Goal: Task Accomplishment & Management: Complete application form

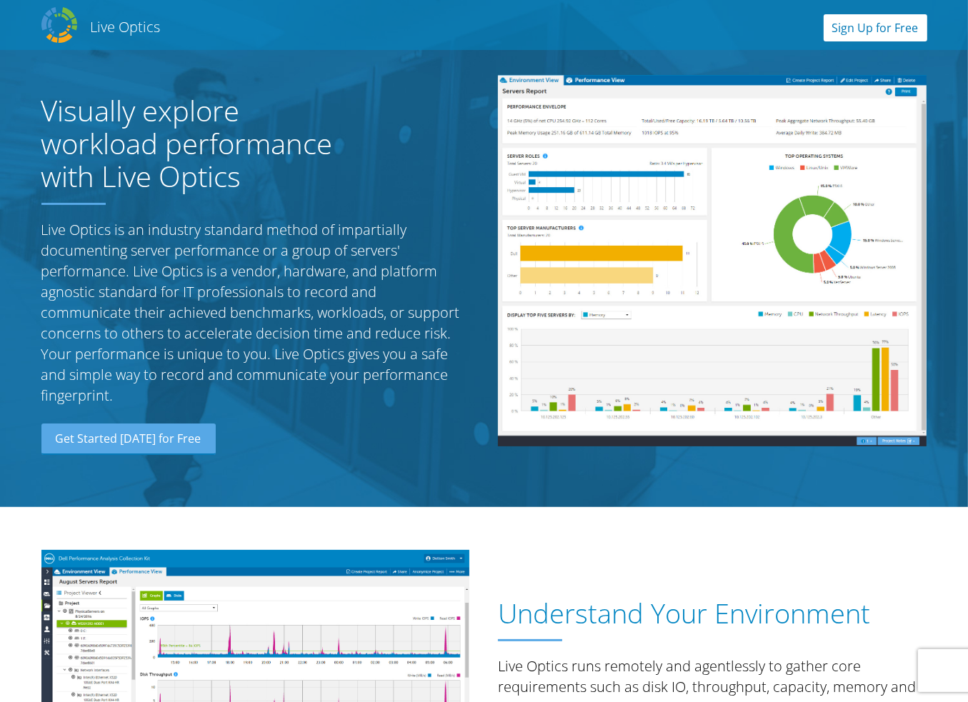
click at [860, 18] on link "Sign Up for Free" at bounding box center [876, 27] width 104 height 27
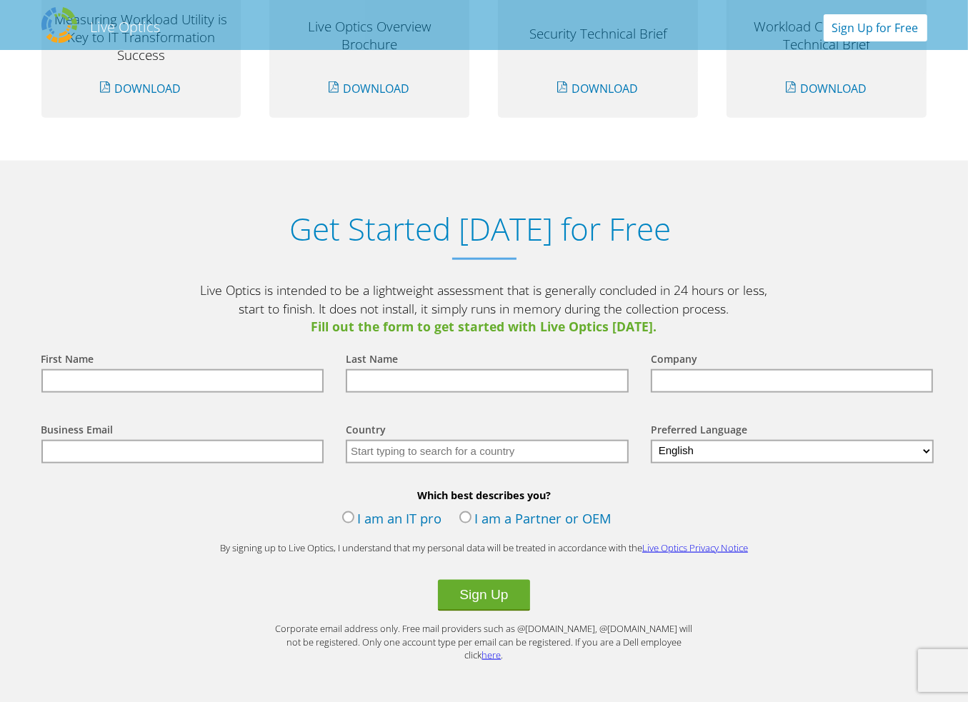
scroll to position [1488, 0]
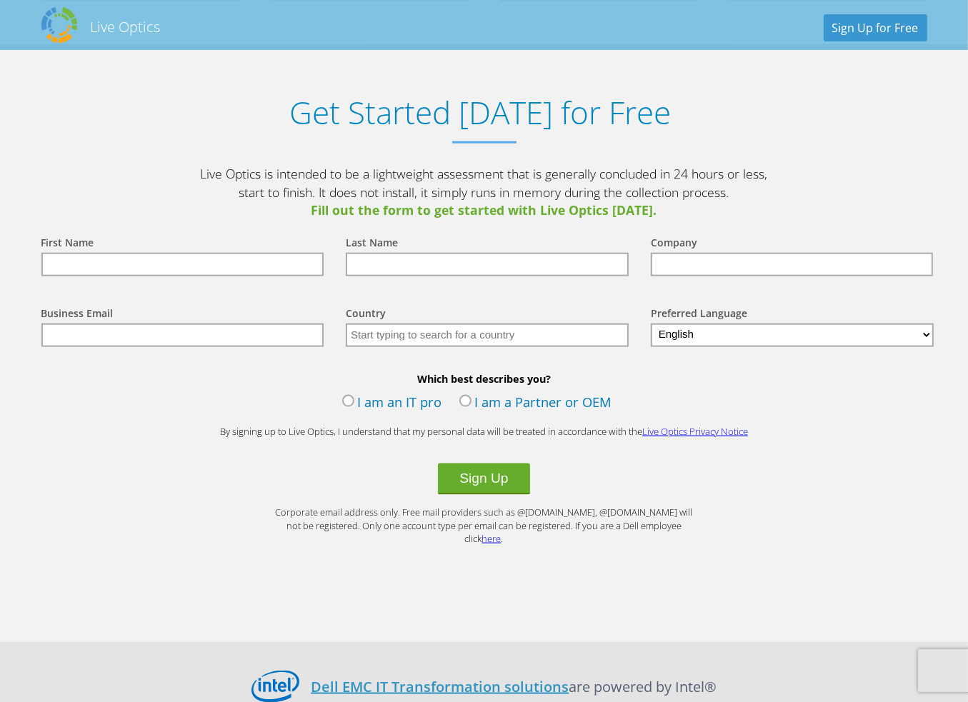
click at [173, 260] on input "text" at bounding box center [182, 265] width 283 height 24
type input "[PERSON_NAME]"
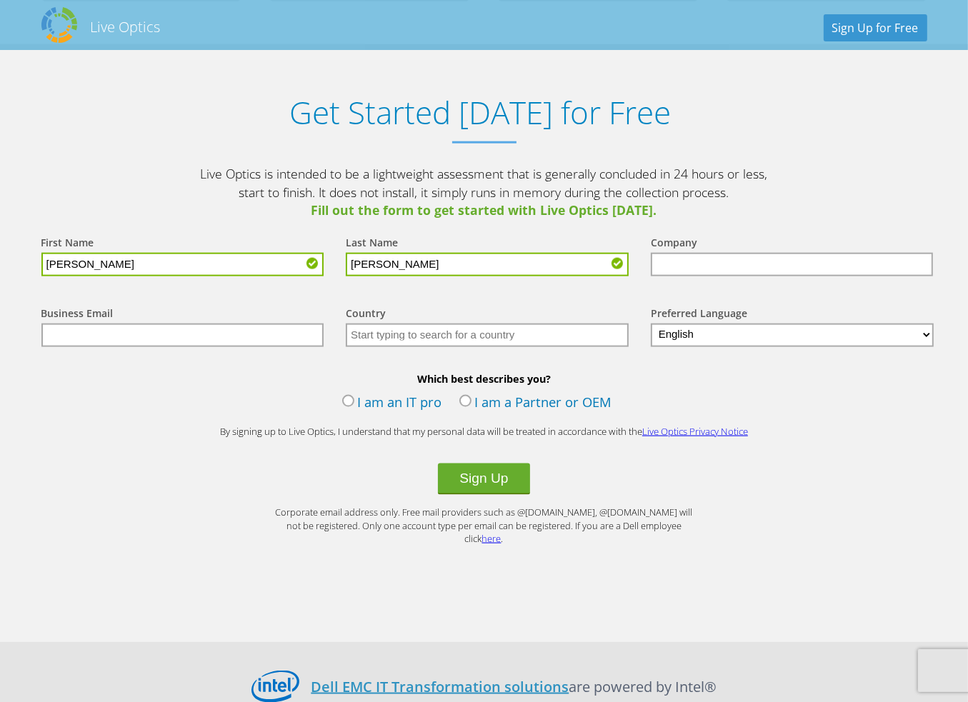
type input "[PERSON_NAME]"
type input "[PERSON_NAME] ISD"
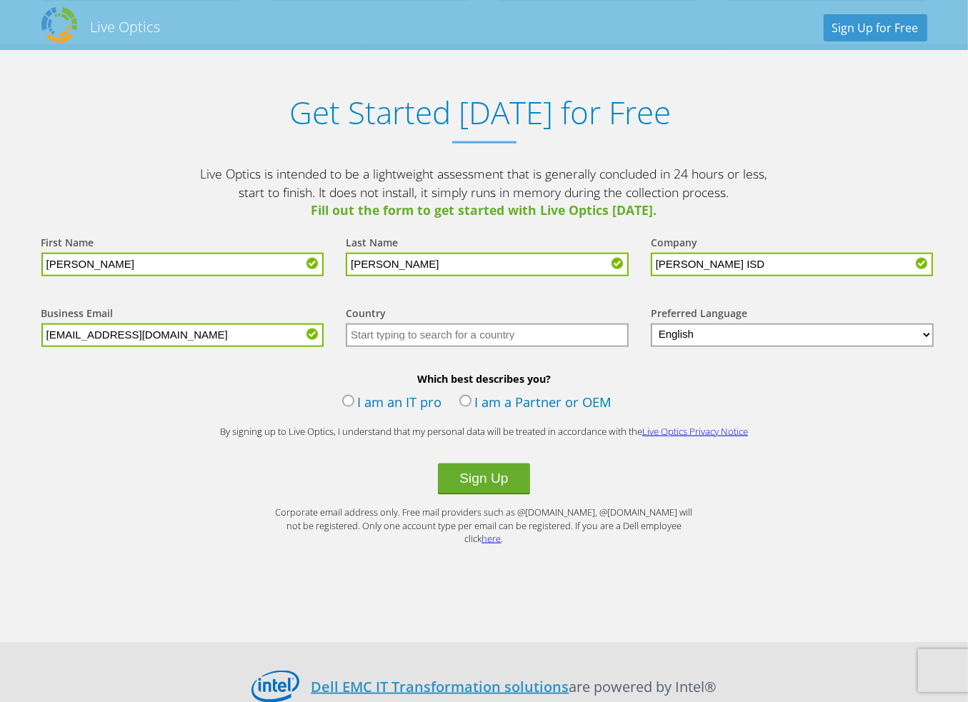
type input "[EMAIL_ADDRESS][DOMAIN_NAME]"
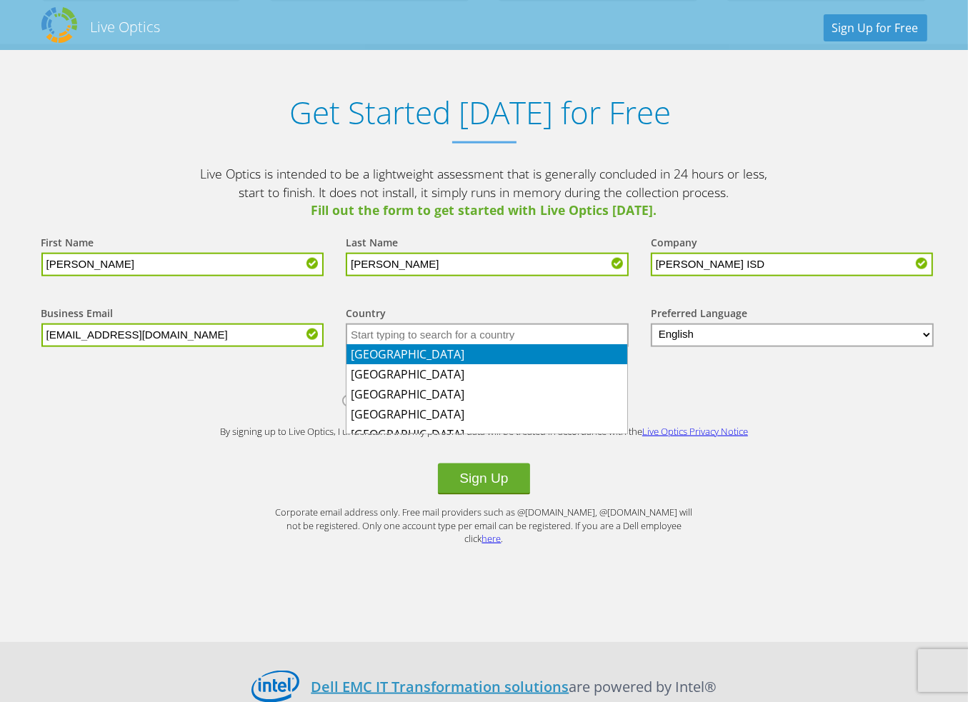
type input "C"
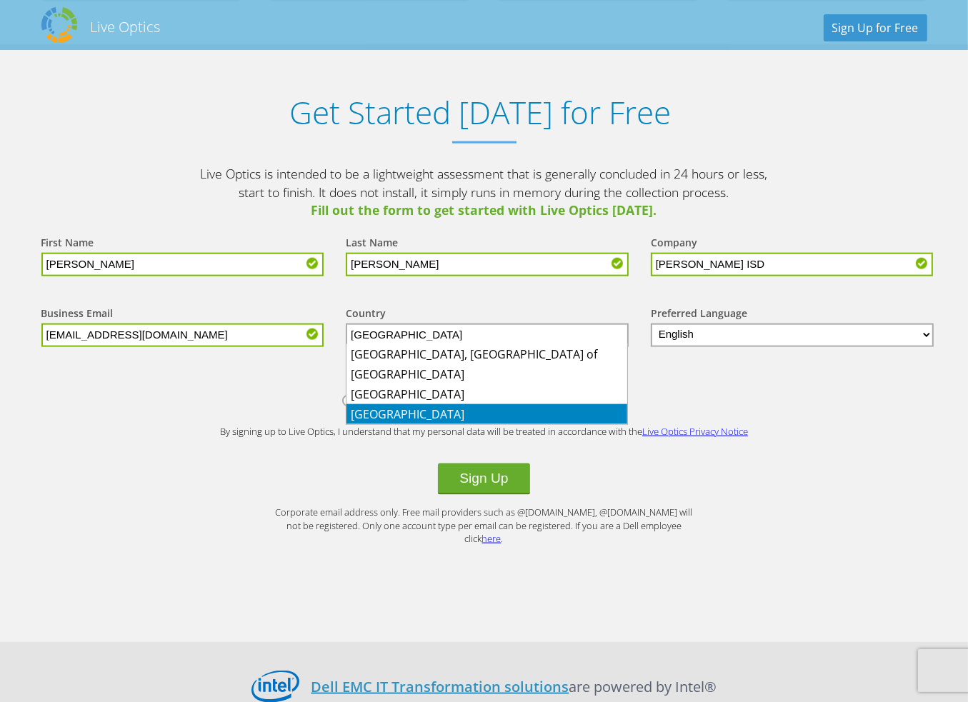
type input "[GEOGRAPHIC_DATA]"
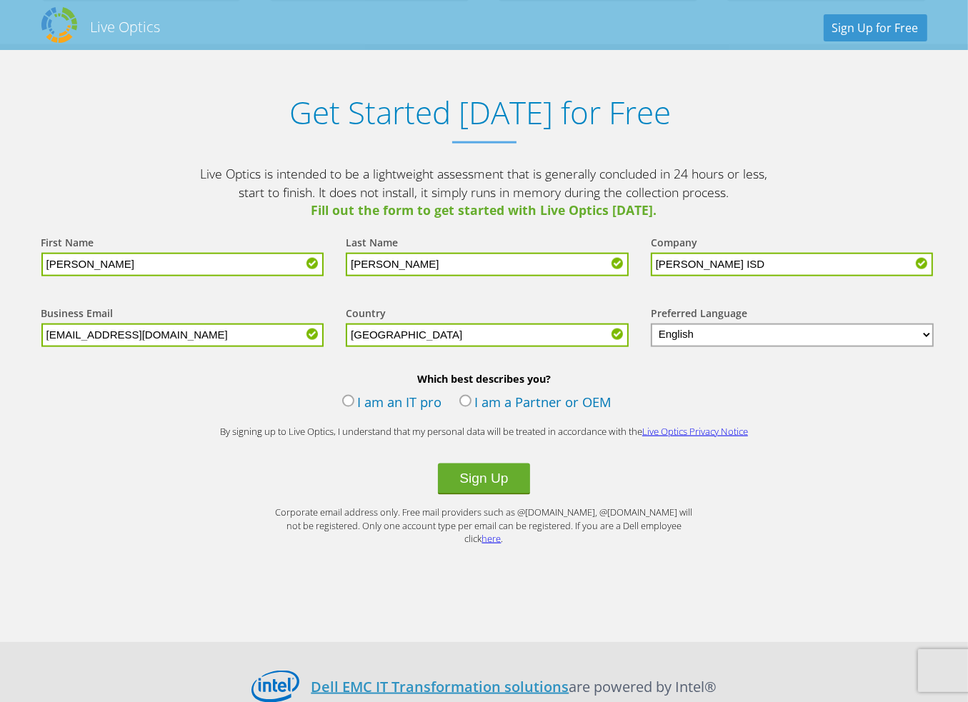
click at [464, 401] on label "I am a Partner or OEM" at bounding box center [535, 403] width 153 height 21
click at [0, 0] on input "I am a Partner or OEM" at bounding box center [0, 0] width 0 height 0
